Goal: Task Accomplishment & Management: Use online tool/utility

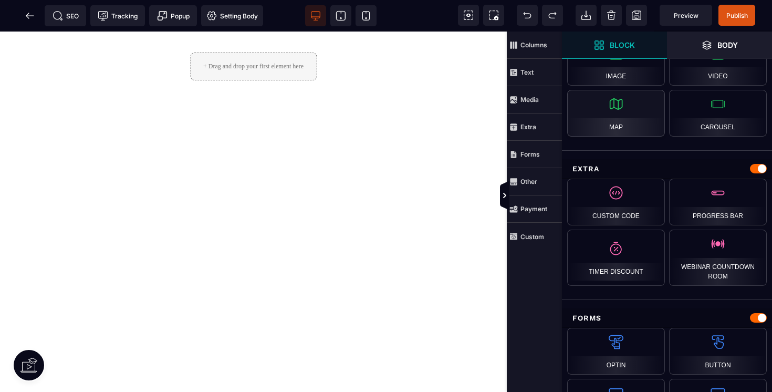
scroll to position [848, 0]
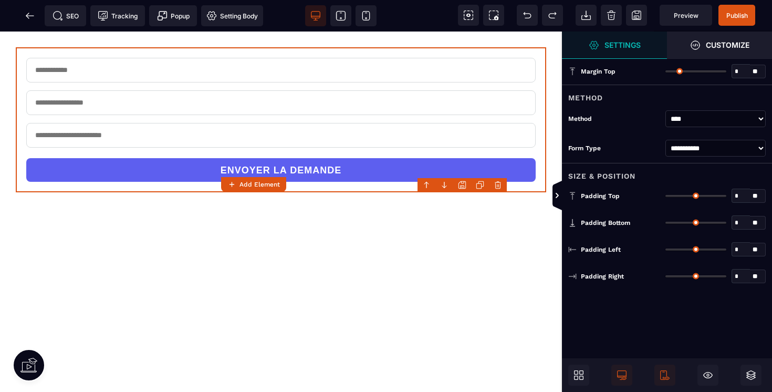
type input "*"
type input "**"
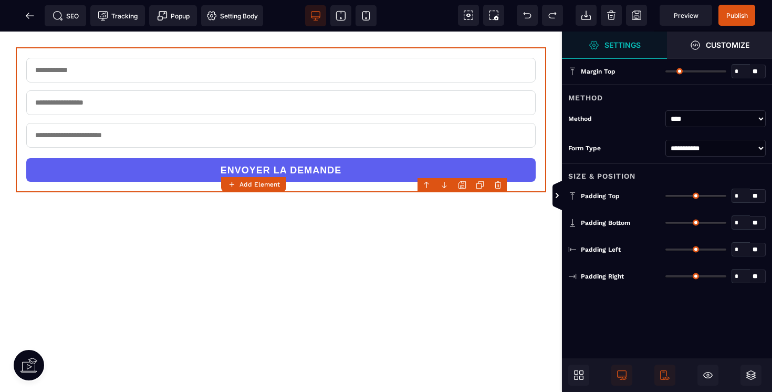
type input "**"
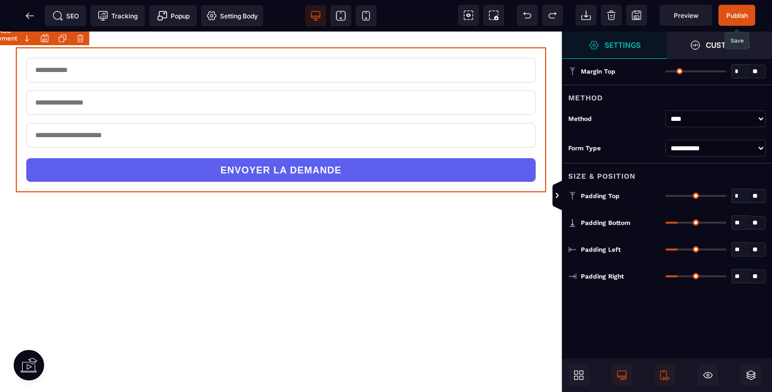
click at [736, 9] on span "Publish" at bounding box center [736, 15] width 37 height 21
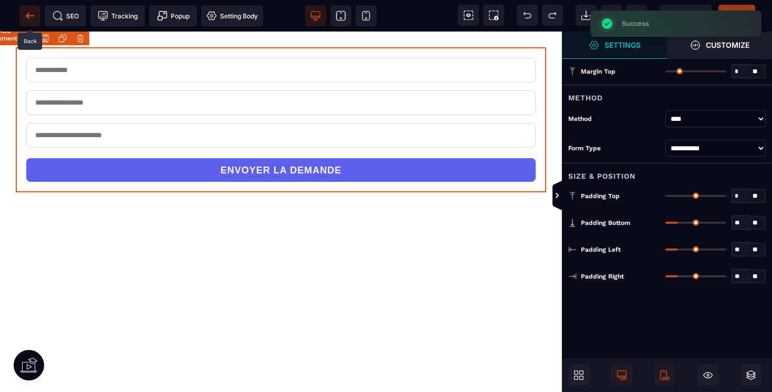
click at [29, 16] on icon at bounding box center [30, 16] width 11 height 11
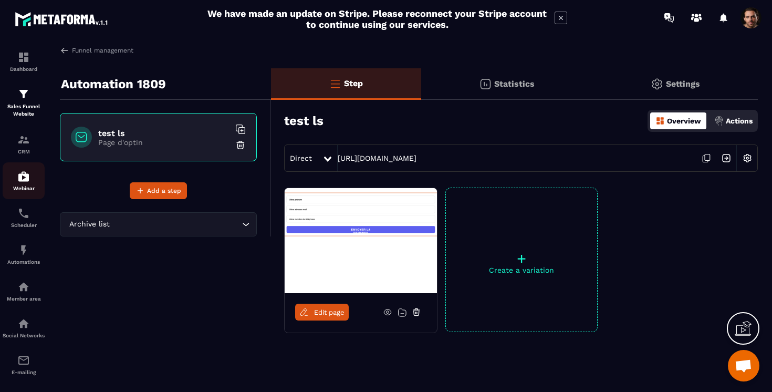
click at [22, 180] on img at bounding box center [23, 176] width 13 height 13
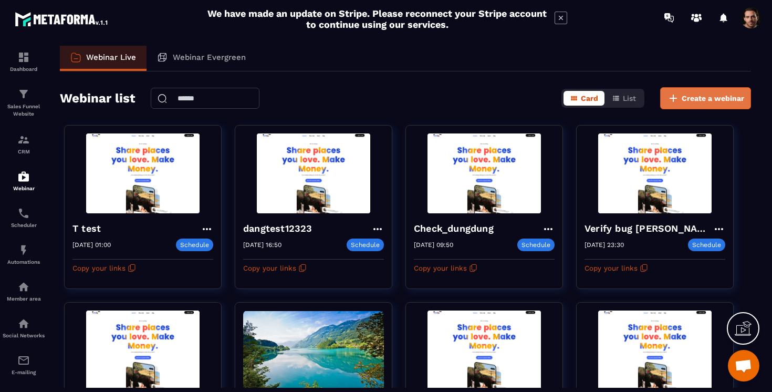
click at [711, 98] on span "Create a webinar" at bounding box center [713, 98] width 63 height 11
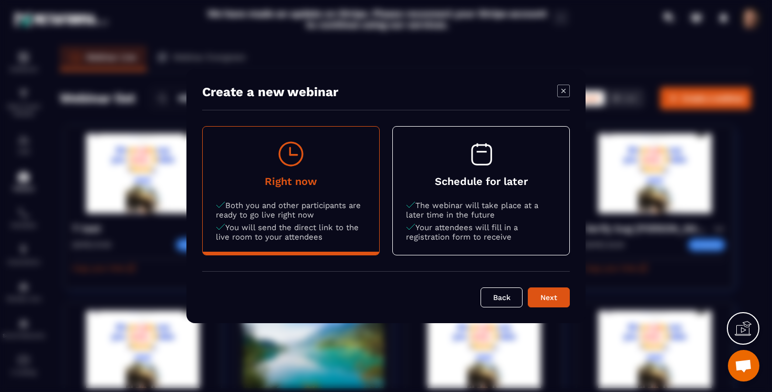
click at [496, 175] on button "Schedule for later The webinar will take place at a later time in the future Yo…" at bounding box center [481, 191] width 176 height 128
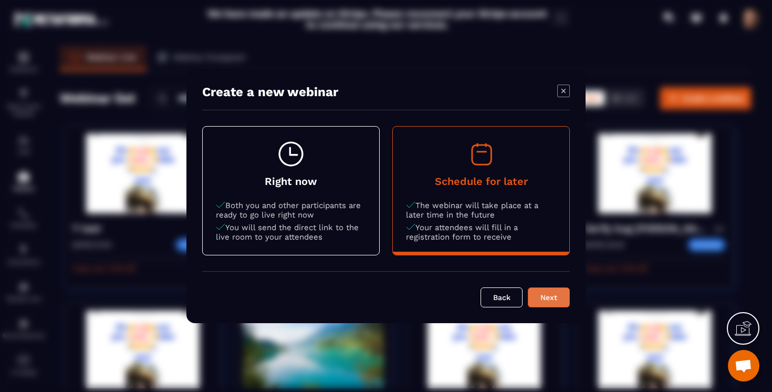
click at [549, 300] on div "Next" at bounding box center [549, 297] width 28 height 11
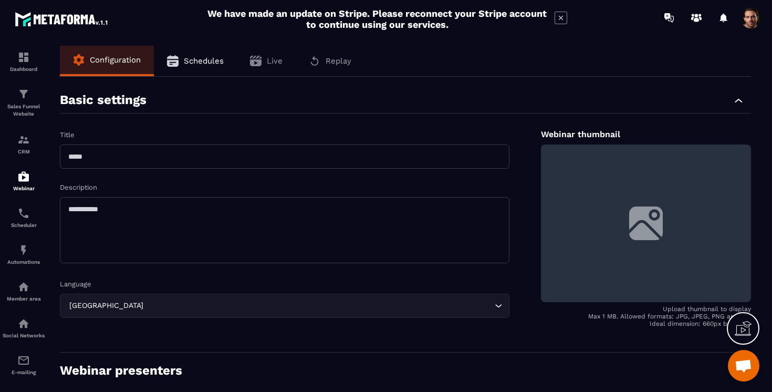
click at [139, 157] on input "text" at bounding box center [285, 156] width 450 height 24
type input "**********"
click at [140, 220] on textarea at bounding box center [285, 230] width 450 height 66
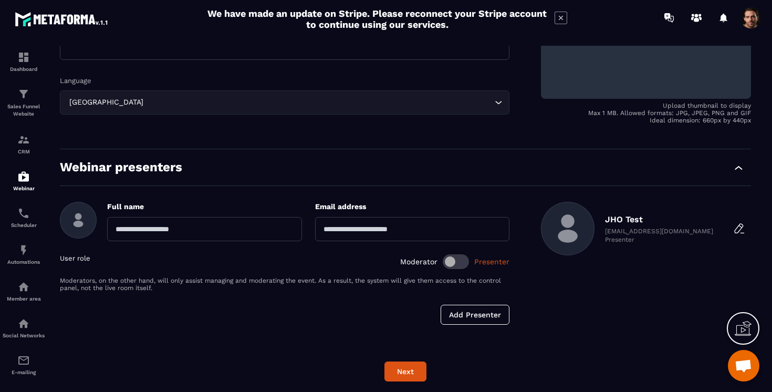
scroll to position [207, 0]
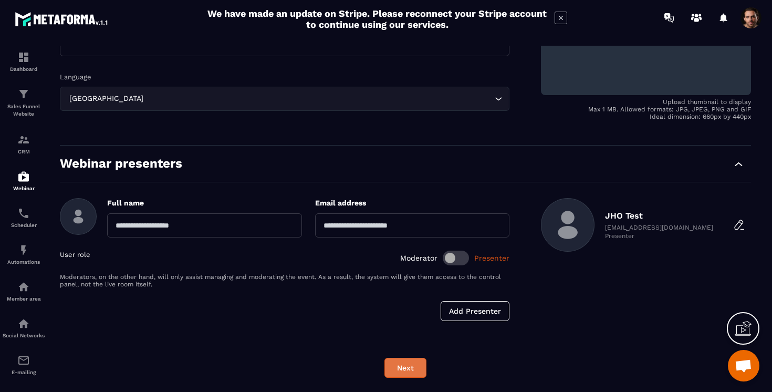
type textarea "****"
click at [399, 362] on button "Next" at bounding box center [405, 368] width 42 height 20
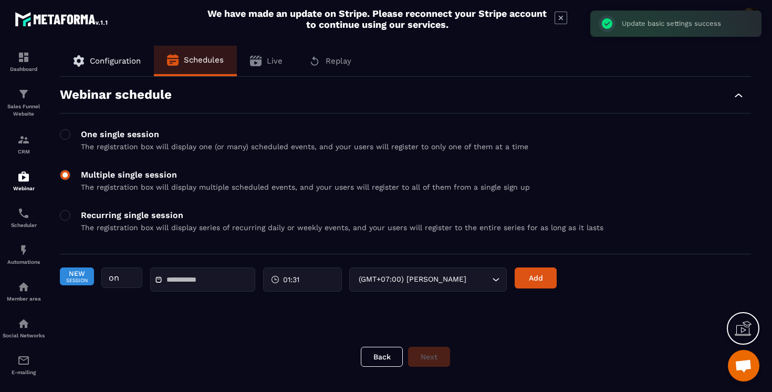
click at [66, 173] on span at bounding box center [65, 175] width 11 height 11
click at [208, 283] on input "text" at bounding box center [203, 280] width 74 height 8
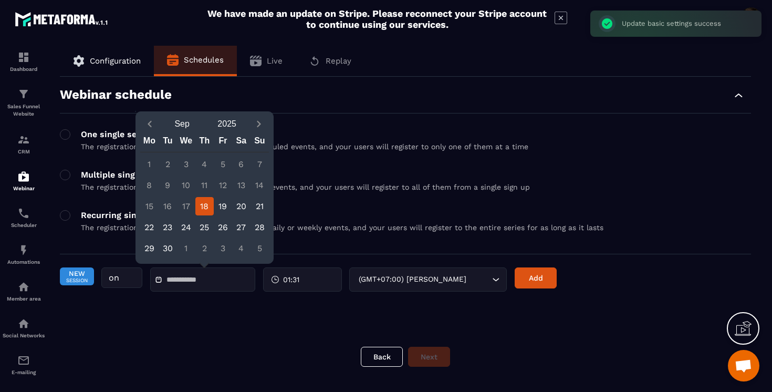
click at [202, 204] on div "18" at bounding box center [204, 206] width 18 height 18
type input "**********"
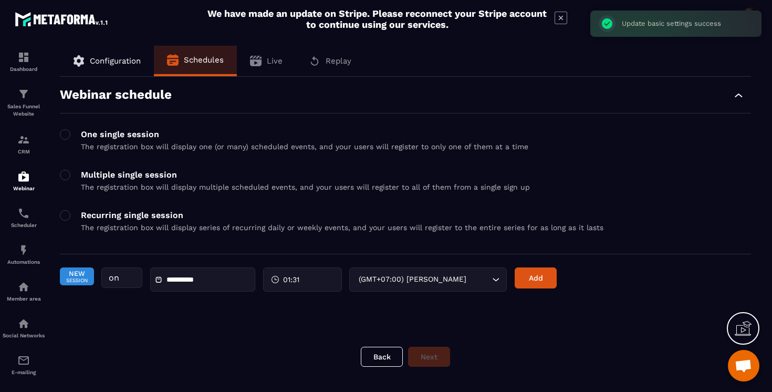
click at [301, 286] on div "01:31" at bounding box center [302, 279] width 79 height 24
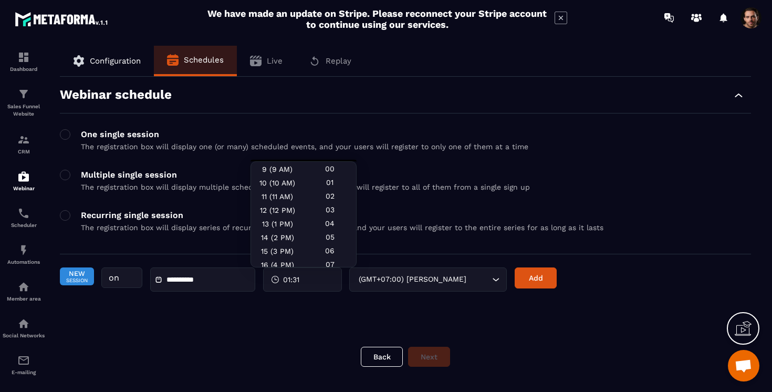
scroll to position [124, 0]
click at [269, 218] on div "13 (1 PM)" at bounding box center [277, 222] width 53 height 14
click at [316, 166] on div "00" at bounding box center [330, 169] width 53 height 14
click at [543, 278] on button "Add" at bounding box center [536, 277] width 42 height 21
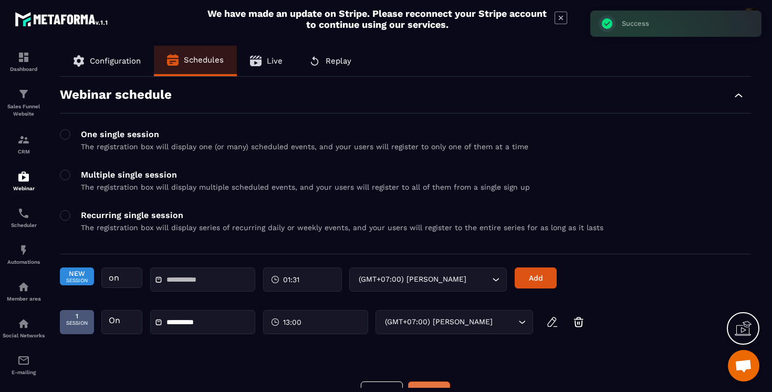
click at [439, 383] on button "Next" at bounding box center [429, 391] width 42 height 20
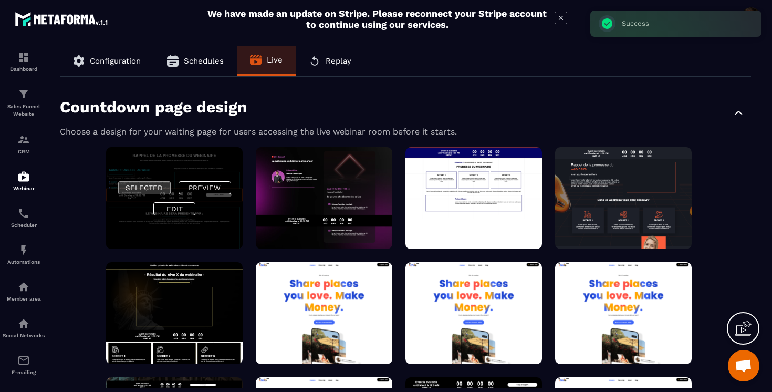
click at [157, 185] on button "Selected" at bounding box center [144, 187] width 53 height 13
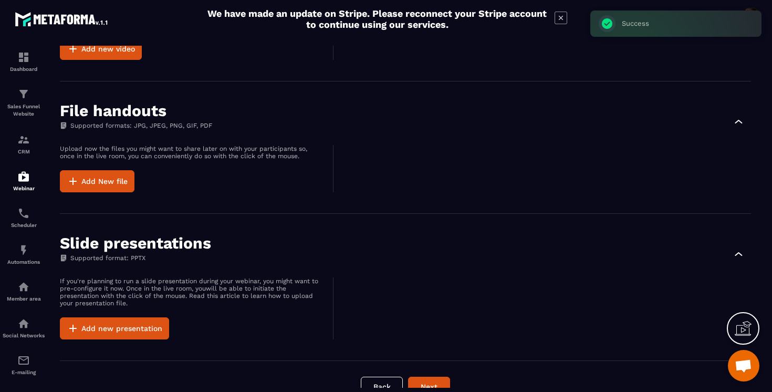
scroll to position [1108, 0]
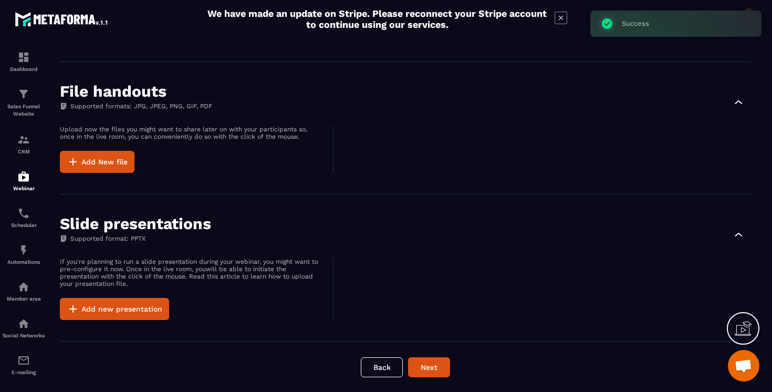
click at [431, 370] on button "Next" at bounding box center [429, 367] width 42 height 20
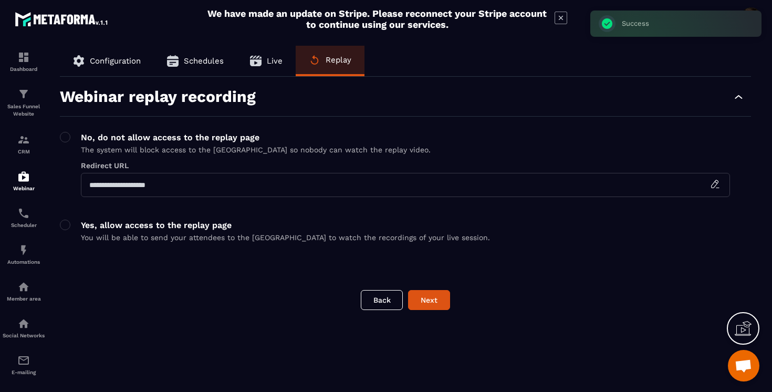
scroll to position [0, 0]
click at [434, 298] on button "Next" at bounding box center [429, 300] width 42 height 20
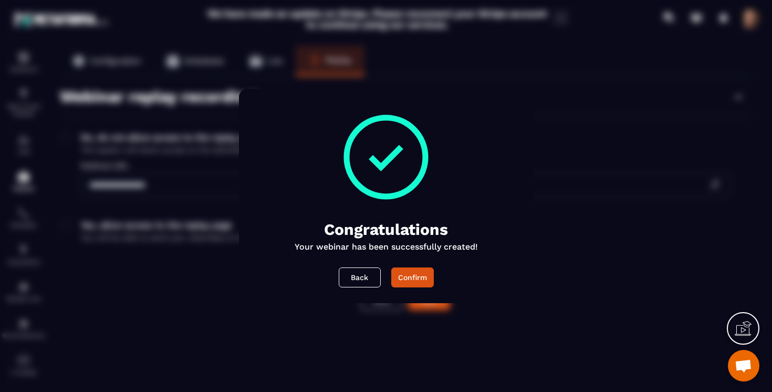
click at [416, 276] on div "Confirm" at bounding box center [412, 277] width 29 height 11
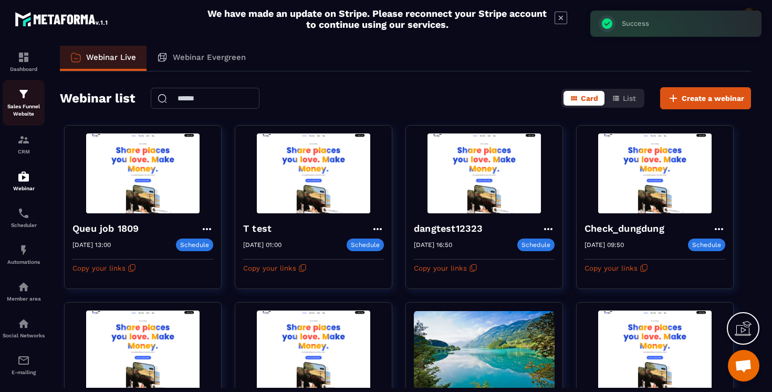
click at [24, 108] on p "Sales Funnel Website" at bounding box center [24, 110] width 42 height 15
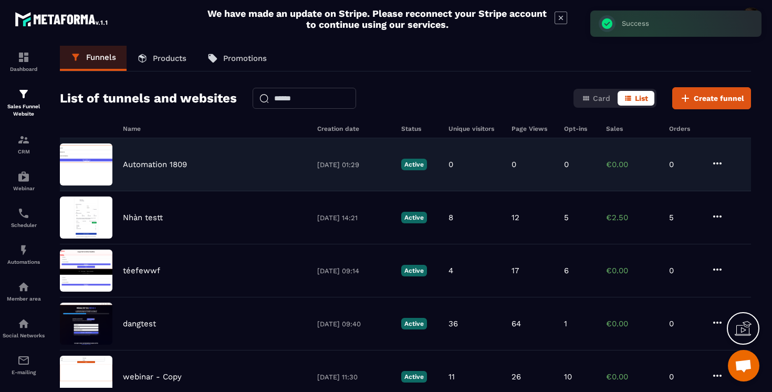
click at [149, 162] on p "Automation 1809" at bounding box center [155, 164] width 64 height 9
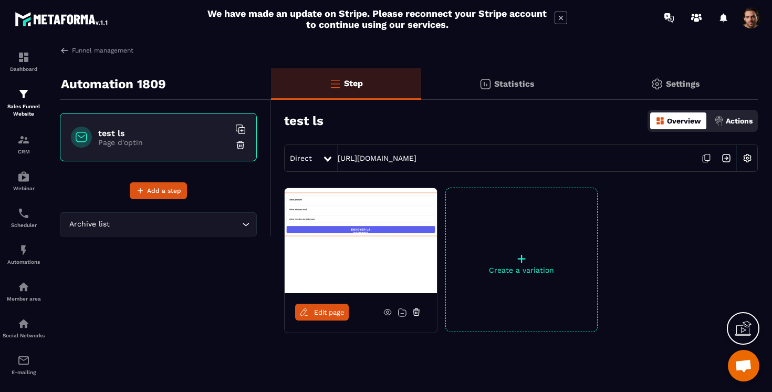
click at [667, 83] on p "Settings" at bounding box center [683, 84] width 34 height 10
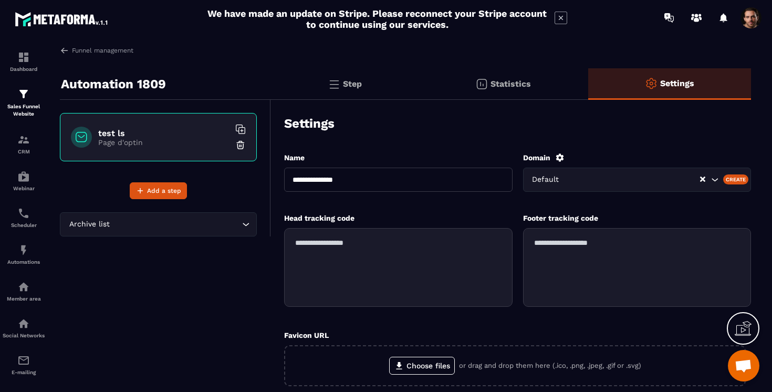
click at [358, 79] on p "Step" at bounding box center [352, 84] width 19 height 10
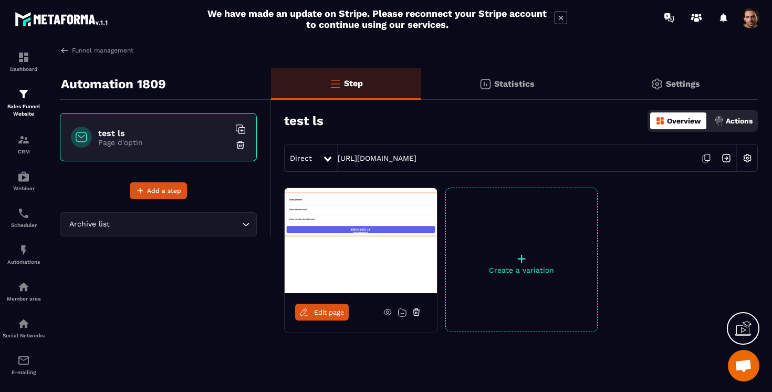
click at [744, 124] on p "Actions" at bounding box center [739, 121] width 27 height 8
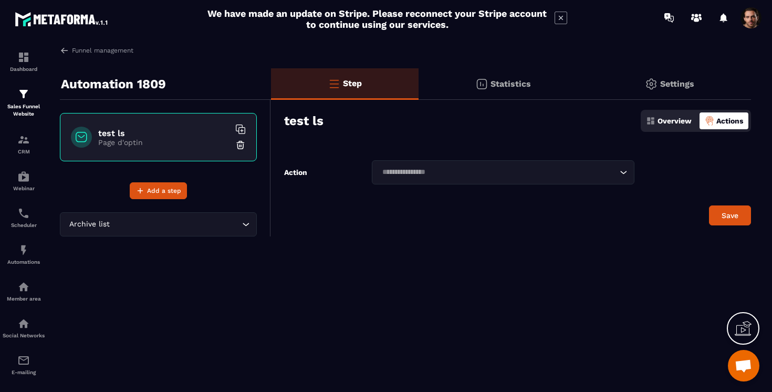
click at [532, 166] on input "Search for option" at bounding box center [498, 172] width 238 height 12
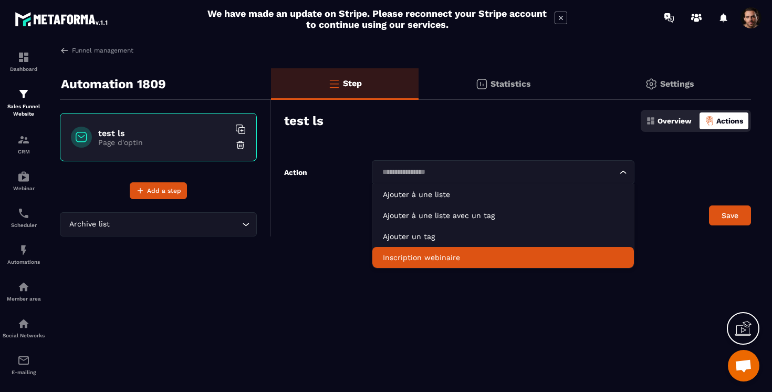
click at [415, 259] on p "Inscription webinaire" at bounding box center [503, 257] width 241 height 11
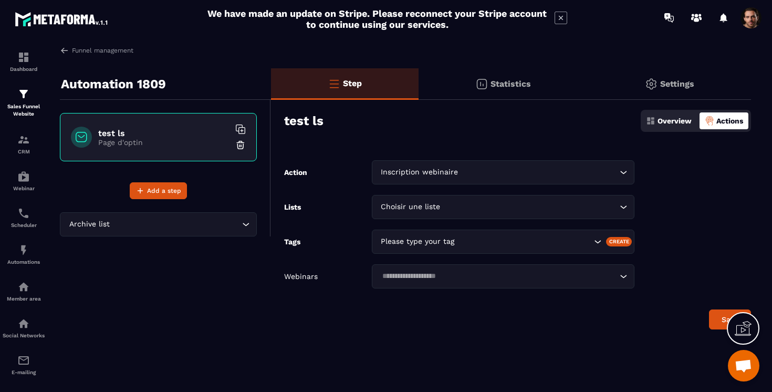
click at [404, 206] on div "Choisir une liste" at bounding box center [498, 207] width 241 height 12
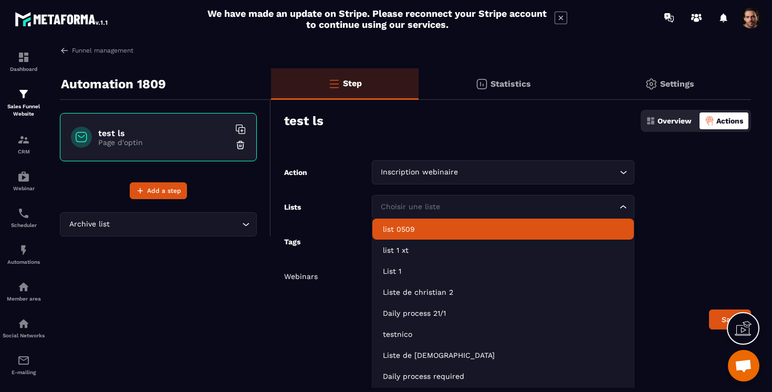
click at [318, 203] on div "Lists Choisir une liste Loading... list 0509 list 1 xt List 1 Liste de [DEMOGRA…" at bounding box center [459, 207] width 350 height 24
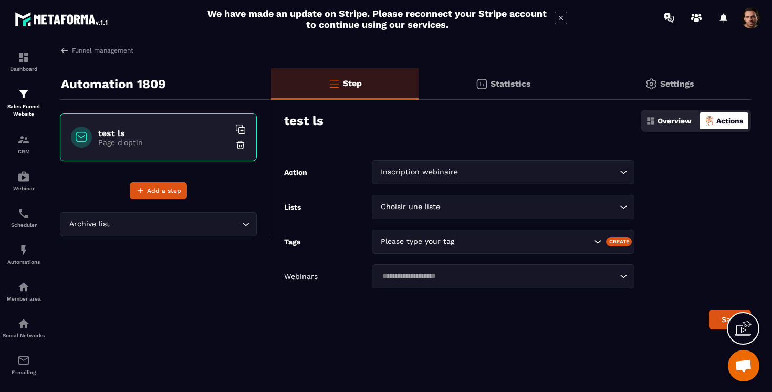
click at [418, 243] on div "Please type your tag" at bounding box center [485, 242] width 215 height 12
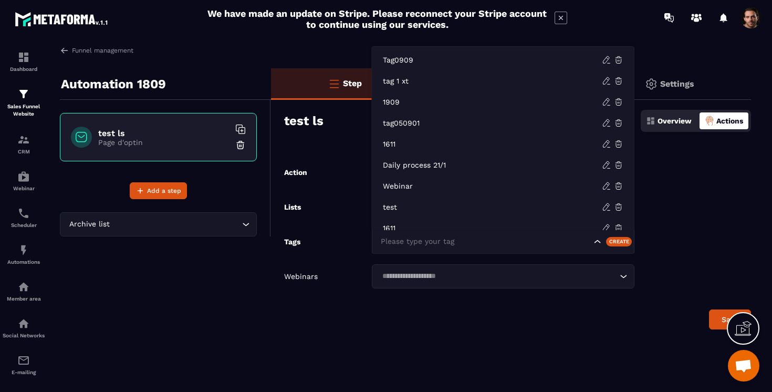
scroll to position [8, 0]
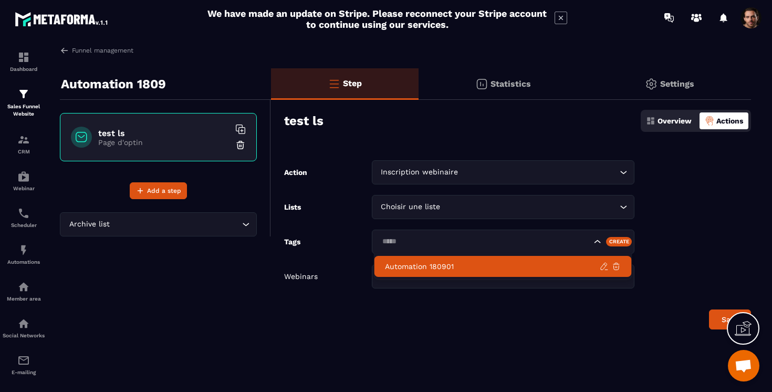
click at [434, 263] on p "Automation 180901" at bounding box center [492, 266] width 215 height 11
type input "*****"
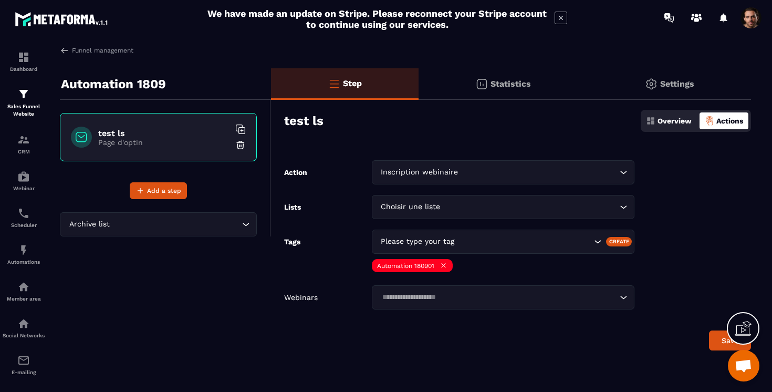
click at [424, 293] on input "Search for option" at bounding box center [498, 297] width 238 height 12
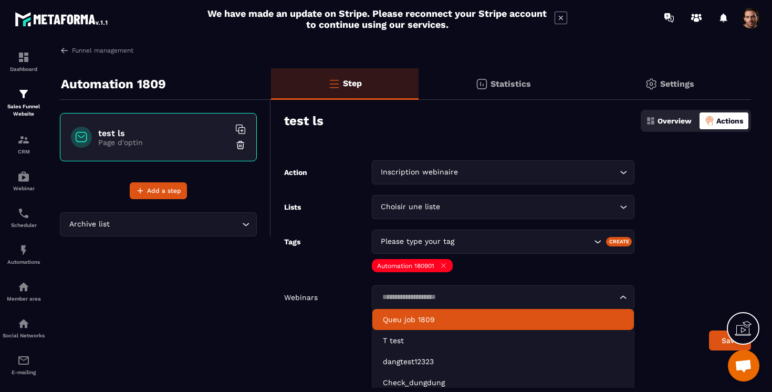
click at [412, 314] on p "Queu job 1809" at bounding box center [503, 319] width 241 height 11
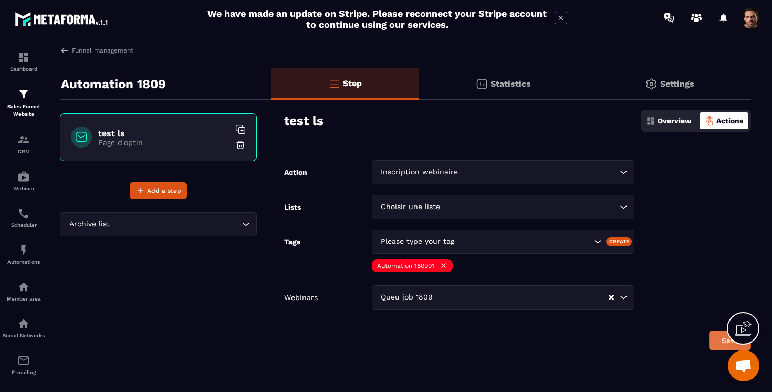
click at [711, 342] on button "Save" at bounding box center [730, 340] width 42 height 20
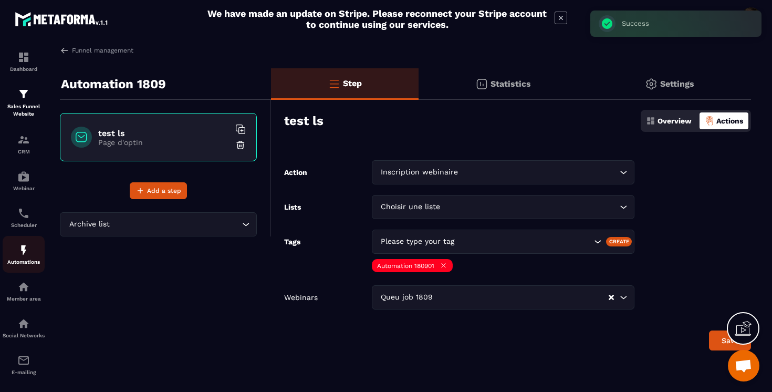
click at [20, 256] on img at bounding box center [23, 250] width 13 height 13
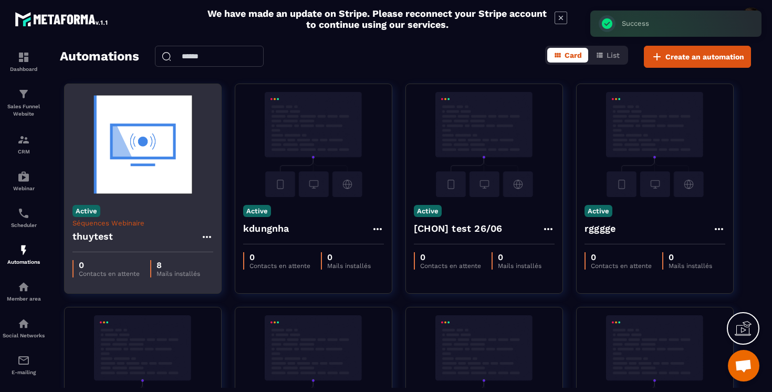
click at [132, 222] on p "Séquences Webinaire" at bounding box center [142, 223] width 141 height 8
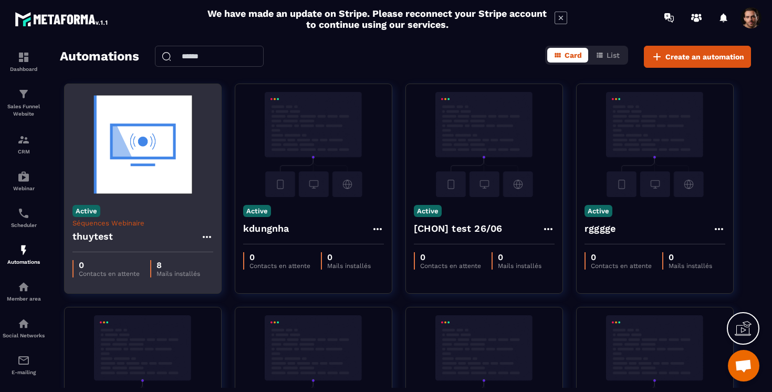
click at [150, 144] on img at bounding box center [142, 144] width 141 height 105
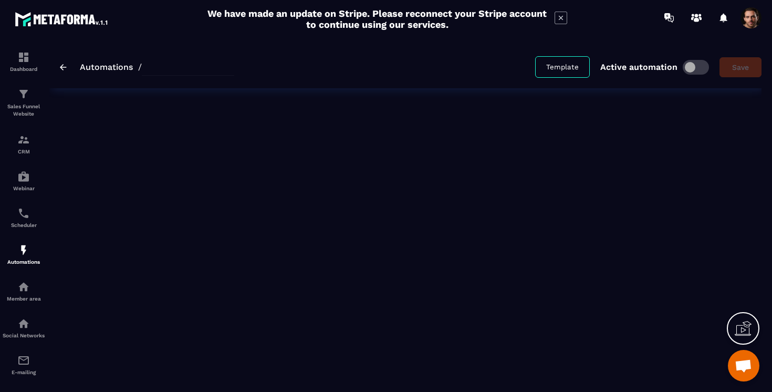
type input "********"
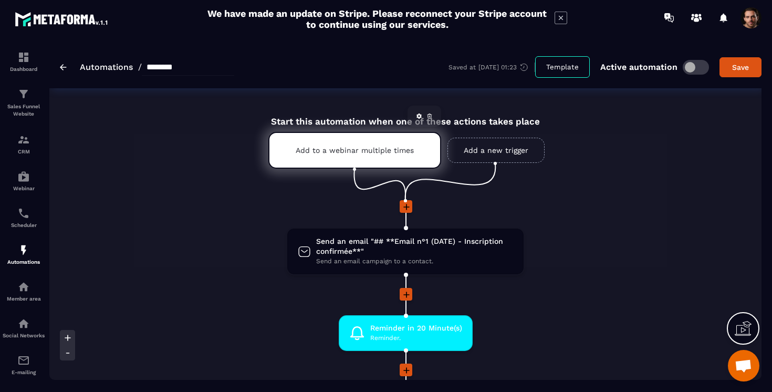
click at [430, 117] on icon at bounding box center [429, 116] width 6 height 6
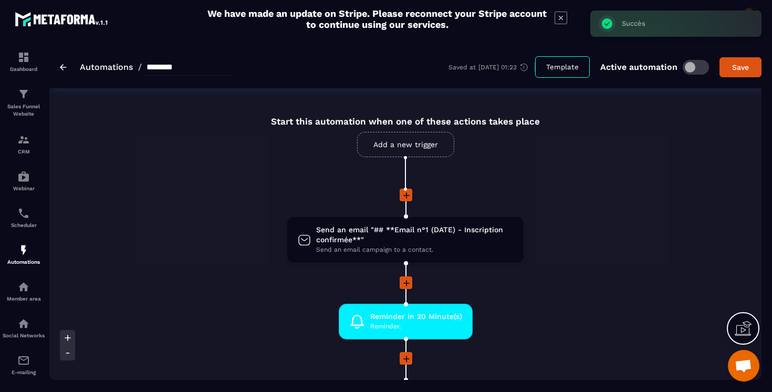
click at [408, 149] on link "Add a new trigger" at bounding box center [405, 144] width 97 height 25
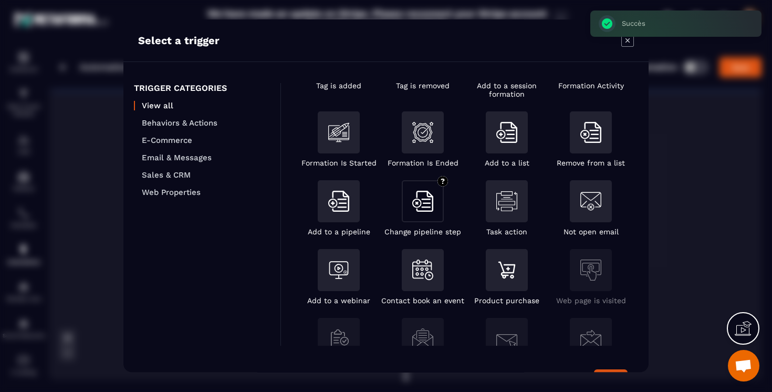
scroll to position [61, 0]
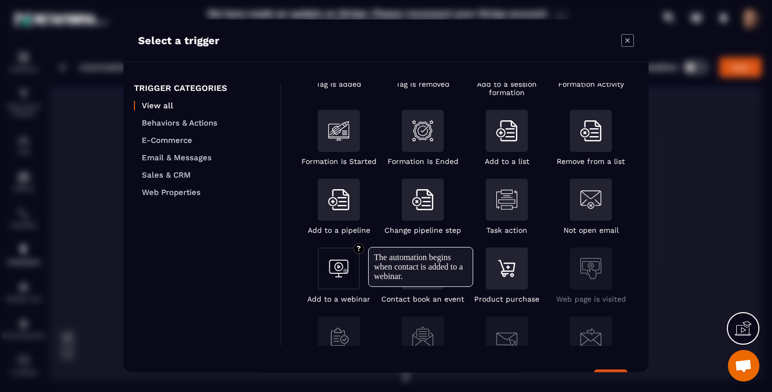
click at [348, 279] on img "Modal window" at bounding box center [338, 268] width 21 height 21
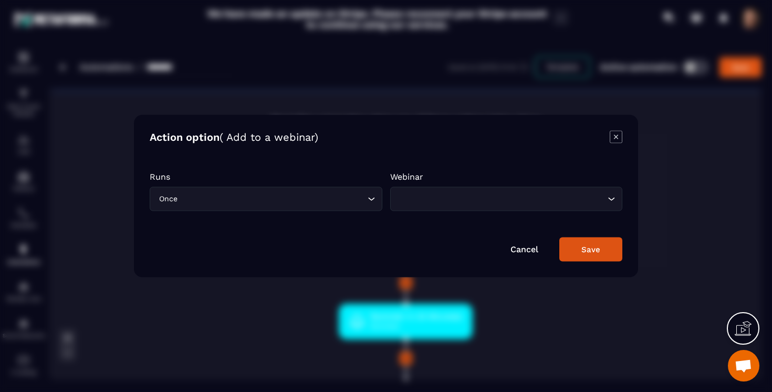
click at [311, 204] on input "Search for option" at bounding box center [272, 199] width 185 height 12
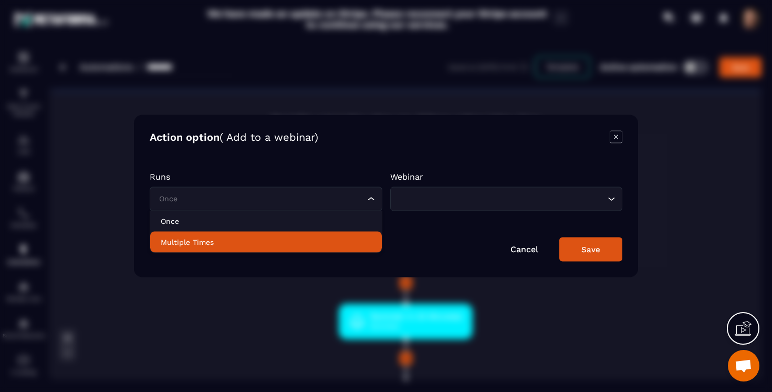
click at [287, 241] on p "Multiple Times" at bounding box center [266, 242] width 211 height 11
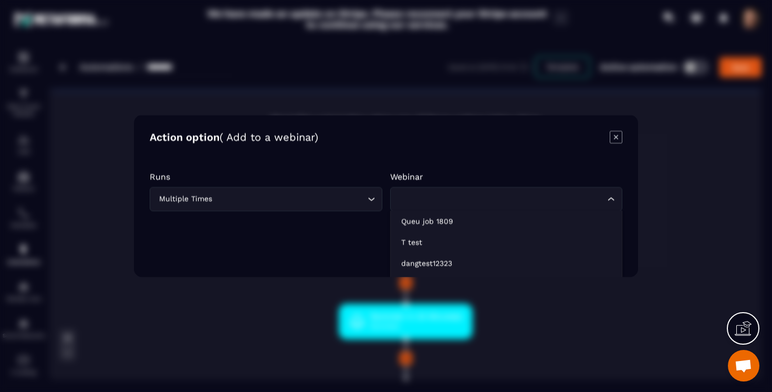
click at [411, 200] on input "Search for option" at bounding box center [501, 199] width 209 height 12
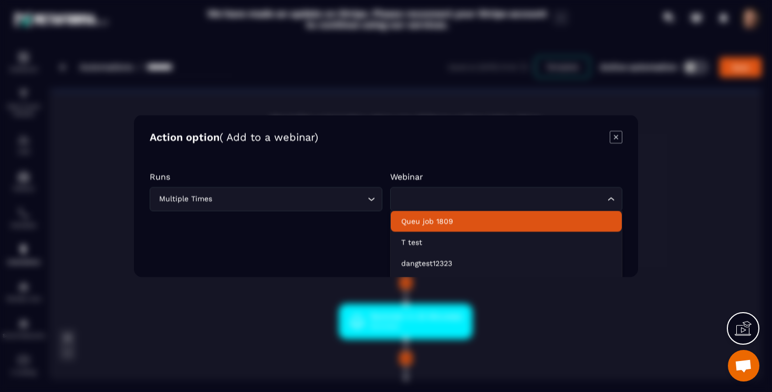
click at [415, 222] on p "Queu job 1809" at bounding box center [506, 221] width 211 height 11
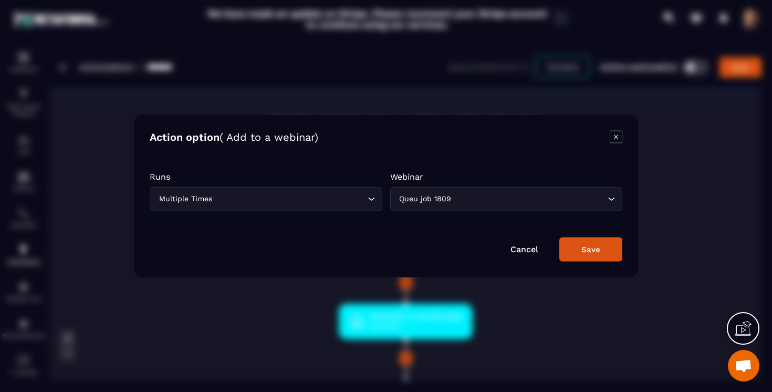
click at [581, 251] on button "Save" at bounding box center [590, 249] width 63 height 24
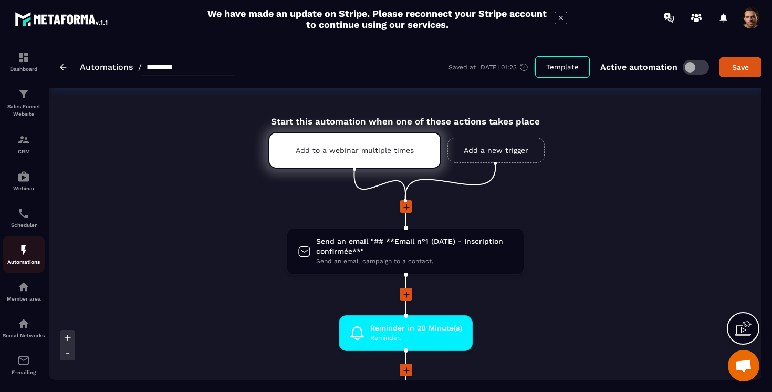
click at [22, 262] on p "Automations" at bounding box center [24, 262] width 42 height 6
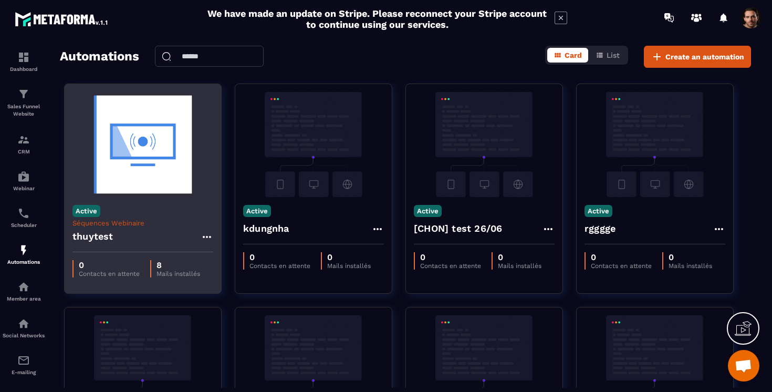
click at [108, 236] on h4 "thuytest" at bounding box center [92, 236] width 41 height 15
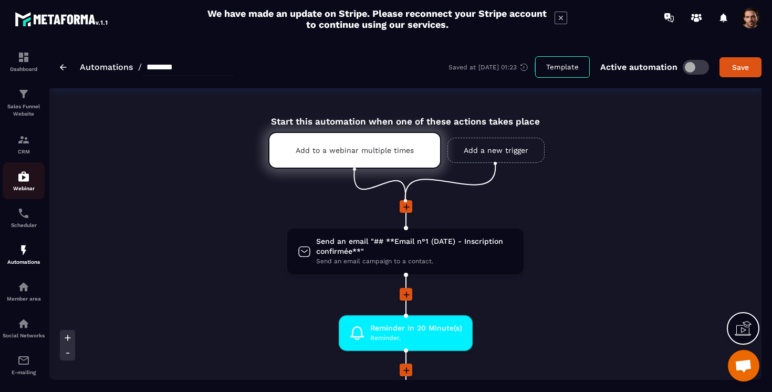
click at [13, 177] on div "Webinar" at bounding box center [24, 180] width 42 height 21
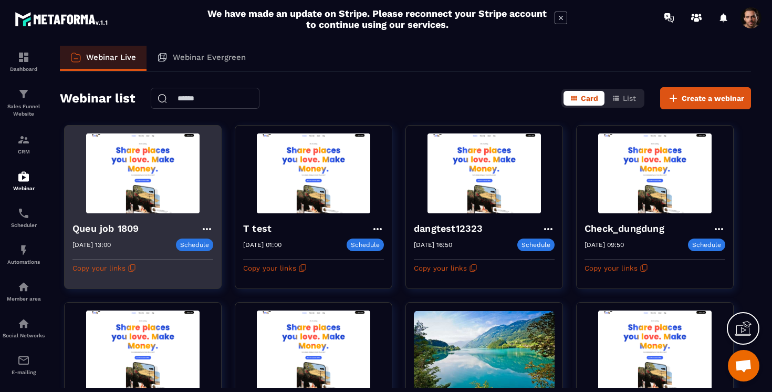
click at [136, 212] on img at bounding box center [142, 173] width 141 height 80
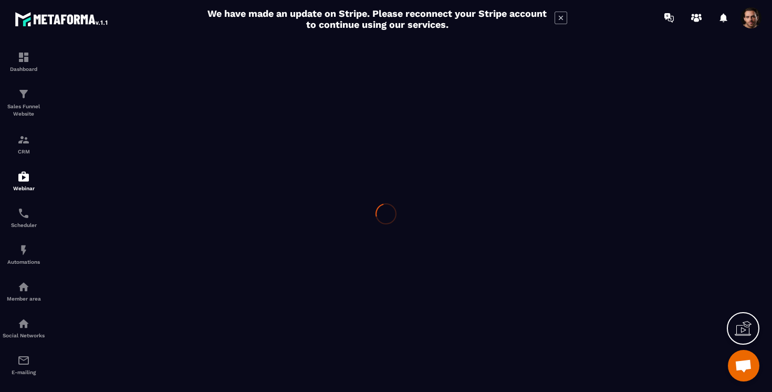
type input "**********"
type textarea "****"
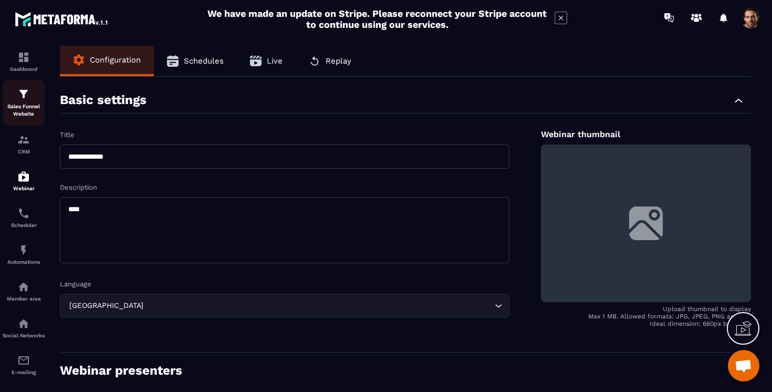
click at [20, 104] on p "Sales Funnel Website" at bounding box center [24, 110] width 42 height 15
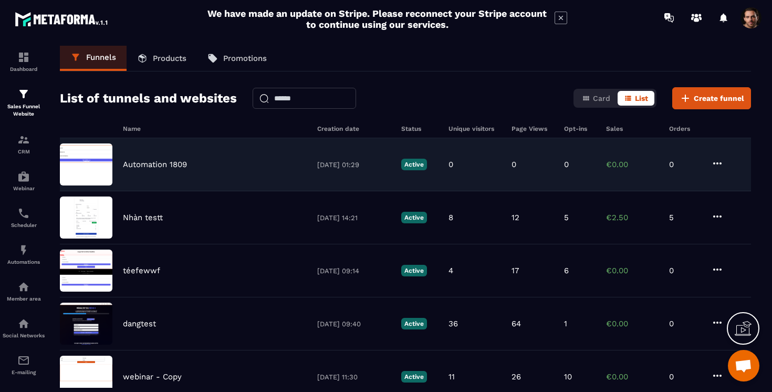
click at [161, 168] on p "Automation 1809" at bounding box center [155, 164] width 64 height 9
